Goal: Task Accomplishment & Management: Manage account settings

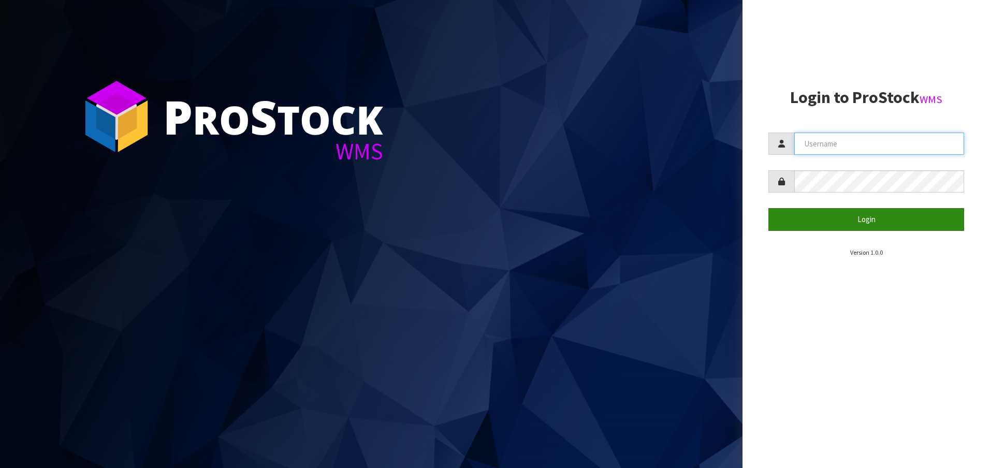
type input "[EMAIL_ADDRESS][DOMAIN_NAME]"
click at [845, 226] on button "Login" at bounding box center [867, 219] width 196 height 22
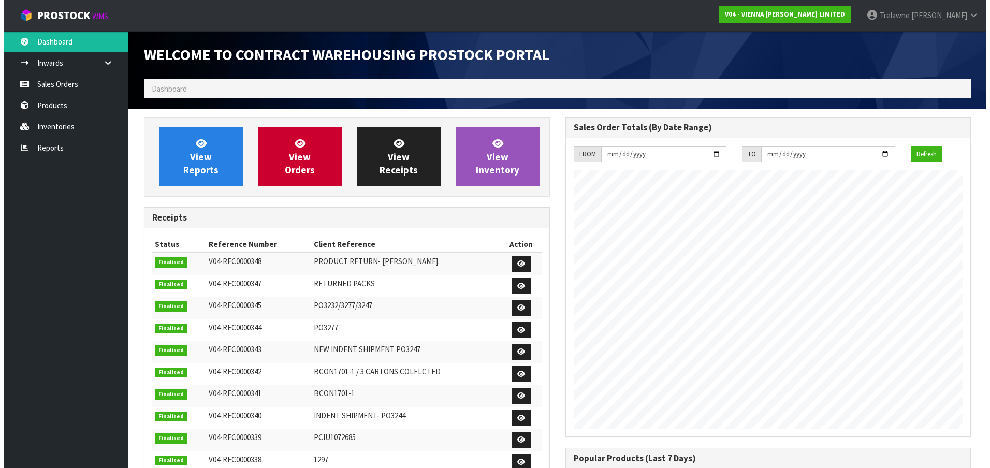
scroll to position [608, 421]
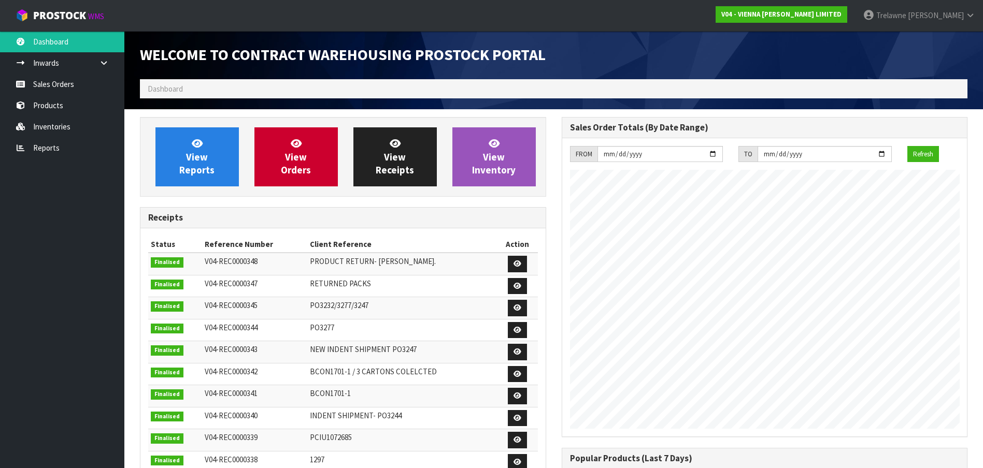
click at [286, 91] on ol "Dashboard" at bounding box center [553, 88] width 827 height 19
click at [48, 89] on link "Sales Orders" at bounding box center [62, 84] width 124 height 21
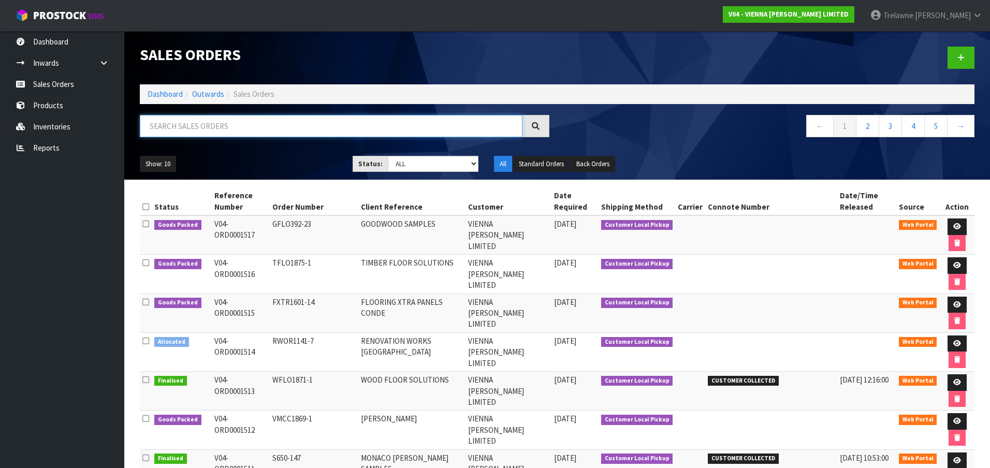
click at [146, 131] on input "text" at bounding box center [331, 126] width 383 height 22
type input "MPAU"
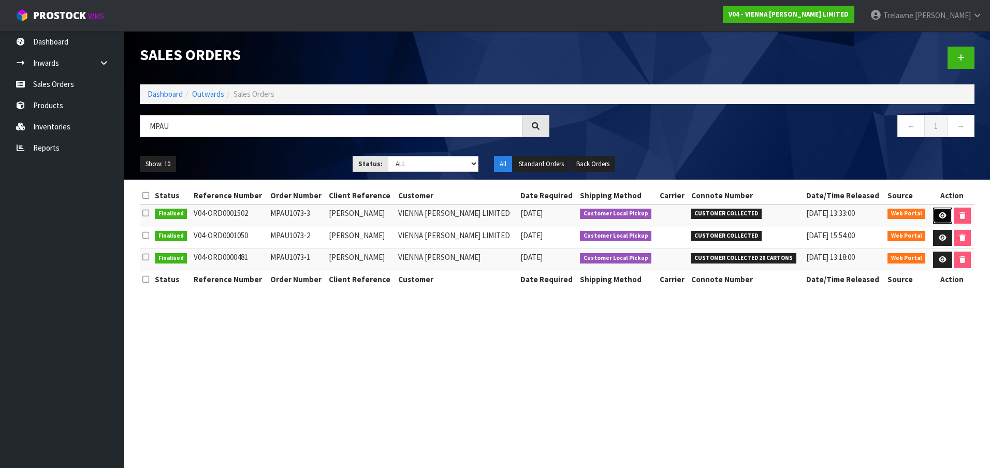
click at [939, 215] on icon at bounding box center [943, 215] width 8 height 7
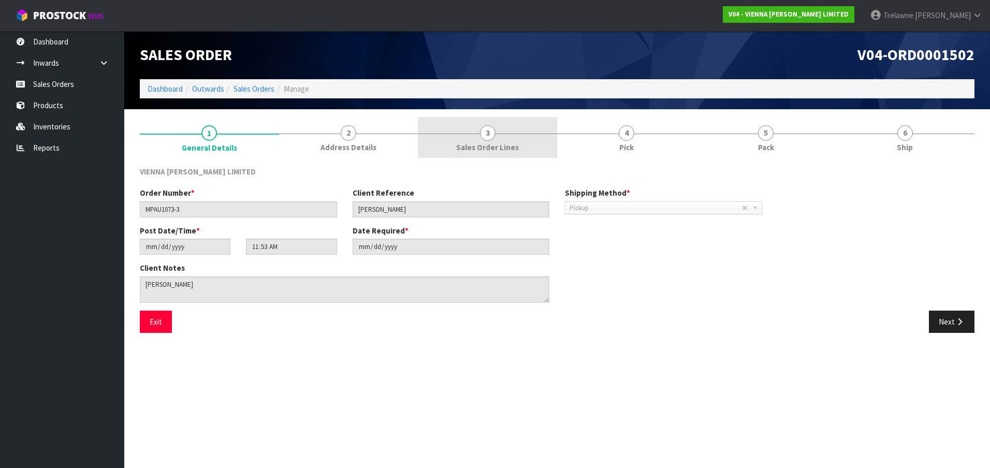
click at [485, 130] on span "3" at bounding box center [488, 133] width 16 height 16
